Goal: Transaction & Acquisition: Book appointment/travel/reservation

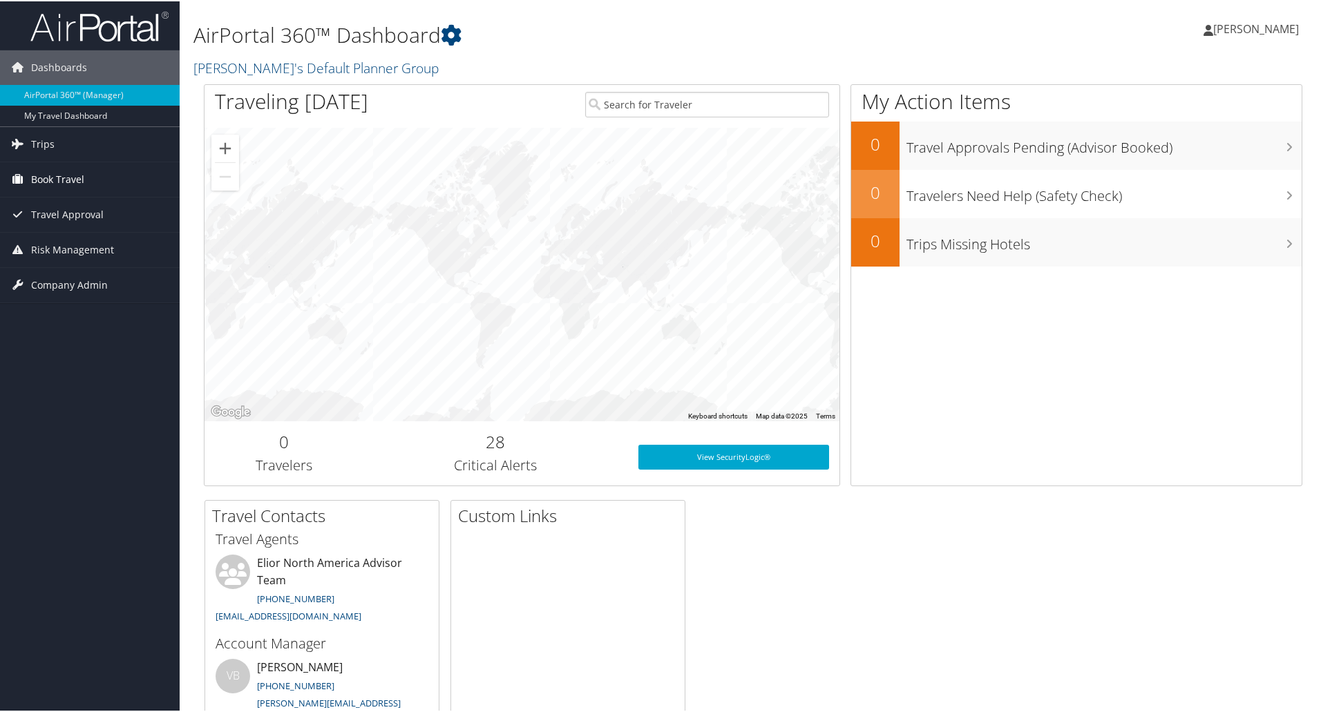
click at [57, 178] on span "Book Travel" at bounding box center [57, 178] width 53 height 35
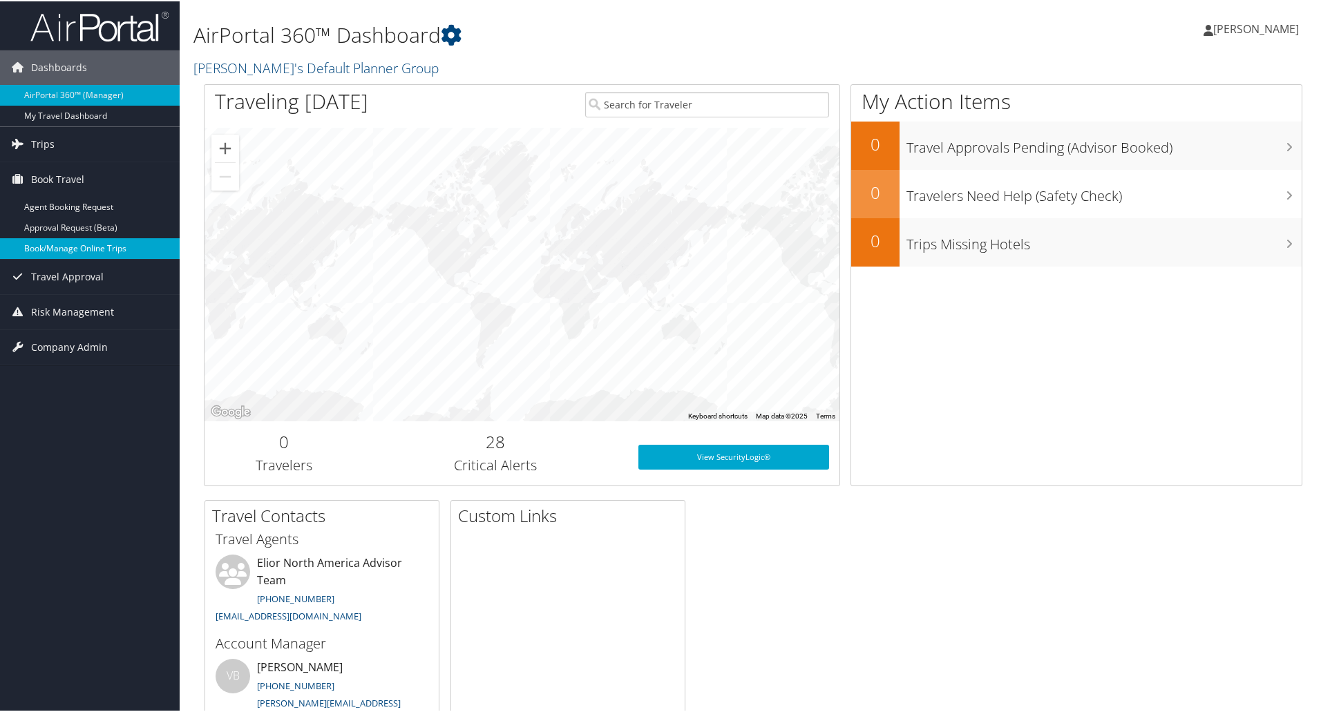
click at [87, 247] on link "Book/Manage Online Trips" at bounding box center [90, 247] width 180 height 21
click at [1262, 27] on span "[PERSON_NAME]" at bounding box center [1256, 27] width 86 height 15
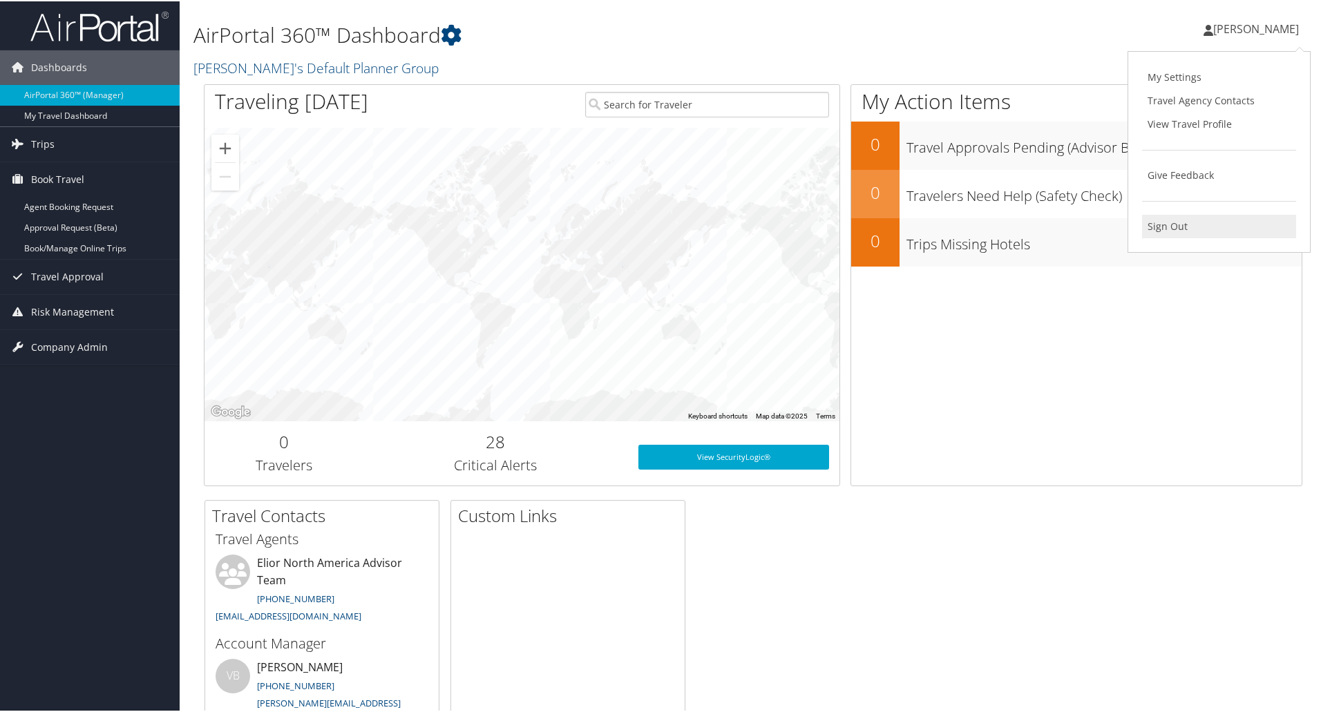
click at [1158, 222] on link "Sign Out" at bounding box center [1219, 225] width 154 height 23
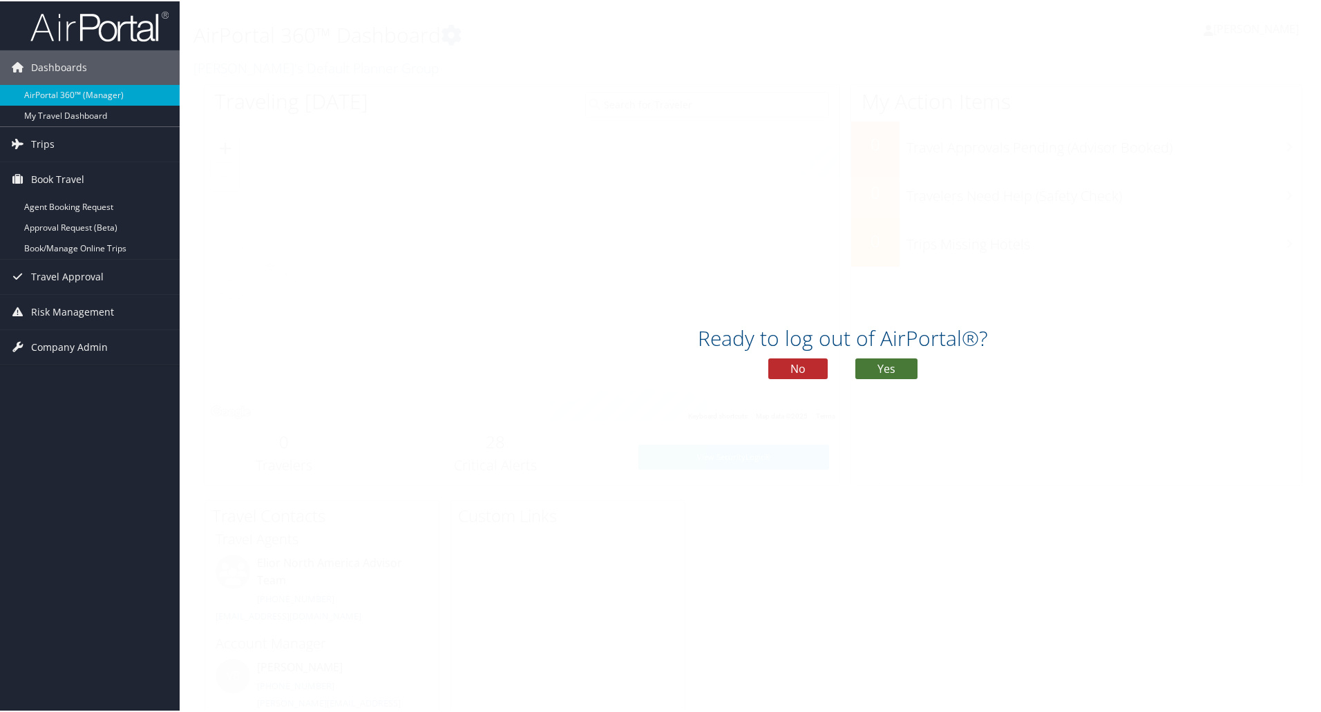
click at [895, 371] on button "Yes" at bounding box center [886, 367] width 62 height 21
